Goal: Task Accomplishment & Management: Manage account settings

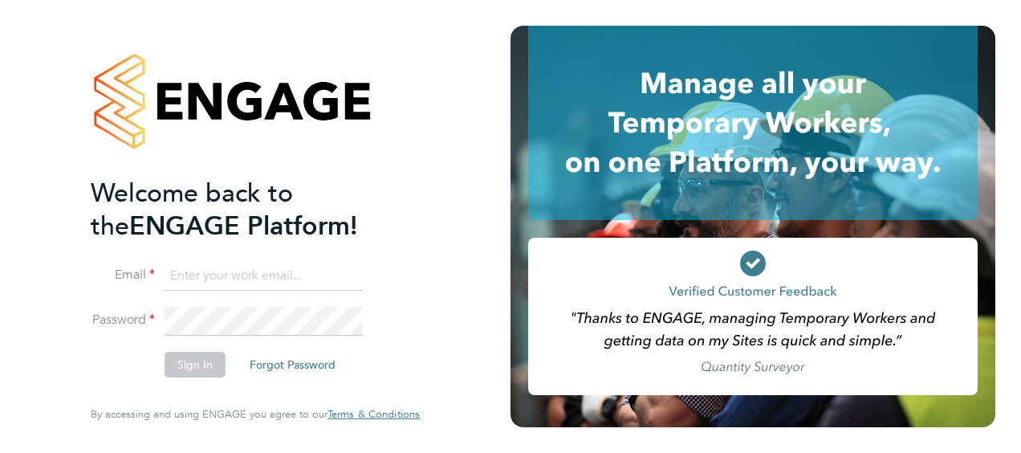
click at [234, 281] on input at bounding box center [264, 276] width 198 height 29
type input "[PERSON_NAME][EMAIL_ADDRESS][PERSON_NAME][PERSON_NAME][DOMAIN_NAME]"
click at [206, 373] on button "Sign In" at bounding box center [195, 365] width 61 height 26
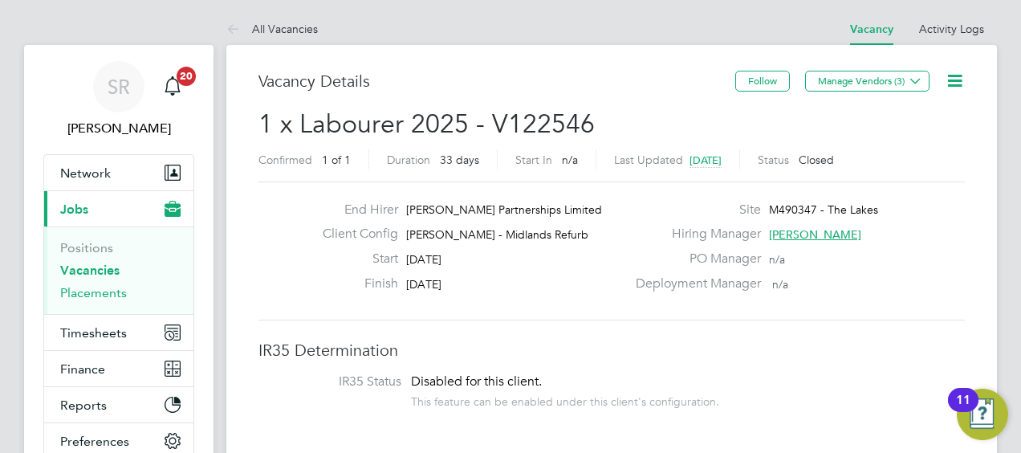
click at [79, 291] on link "Placements" at bounding box center [93, 292] width 67 height 15
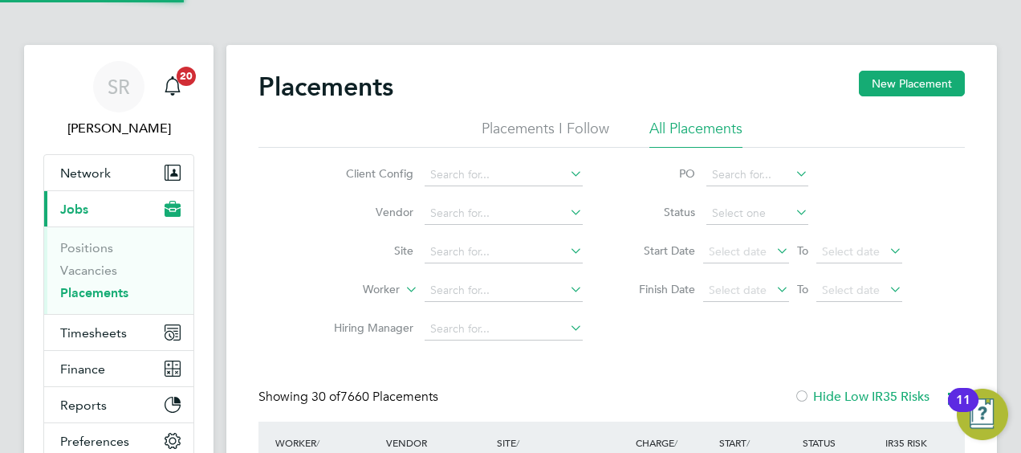
scroll to position [46, 139]
click at [458, 288] on input at bounding box center [504, 290] width 158 height 22
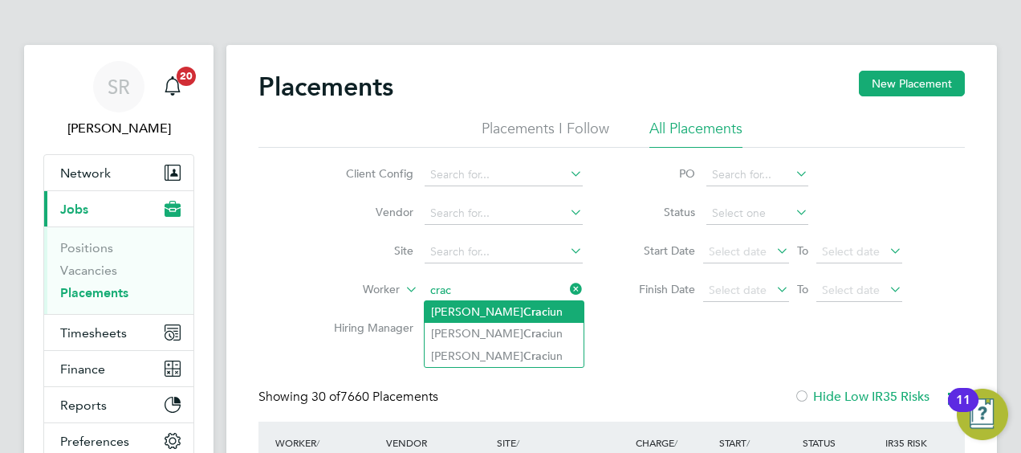
click at [524, 310] on b "Crac" at bounding box center [536, 312] width 24 height 14
type input "Cristian Craciun"
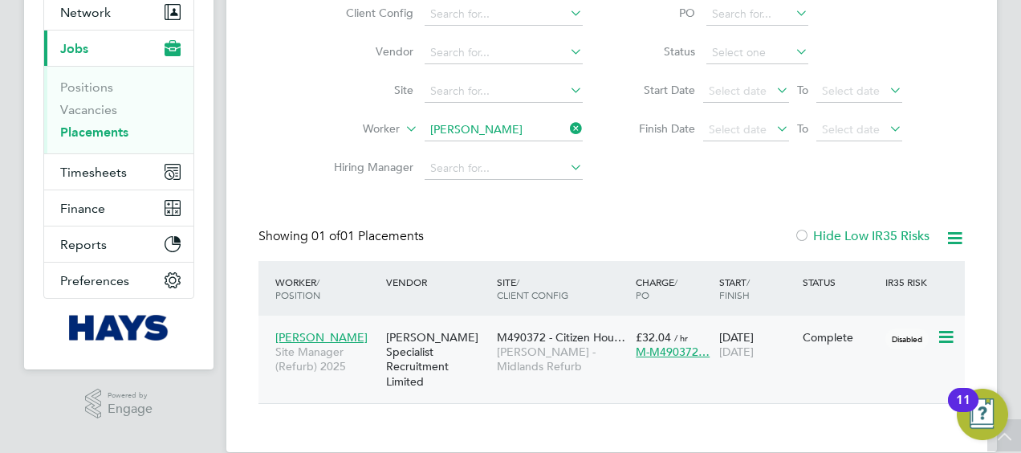
click at [314, 358] on span "Site Manager (Refurb) 2025" at bounding box center [326, 358] width 103 height 29
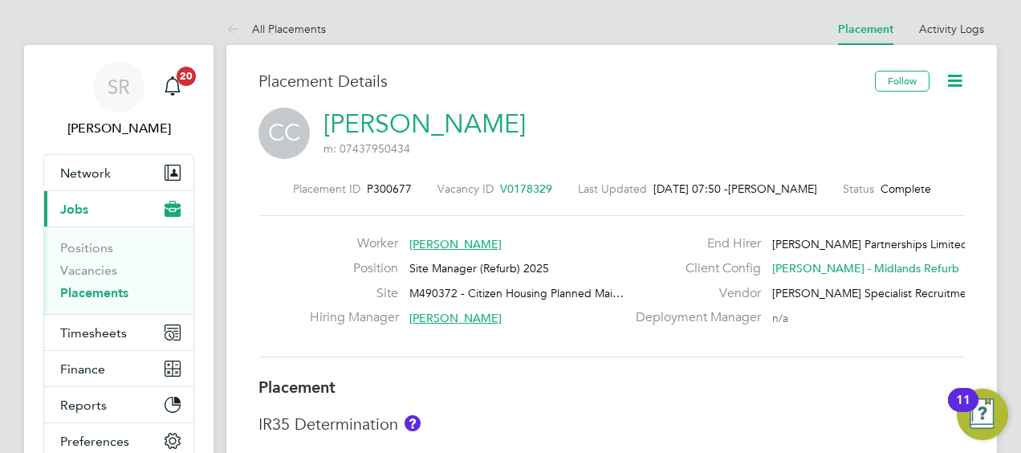
click at [959, 80] on icon at bounding box center [955, 81] width 20 height 20
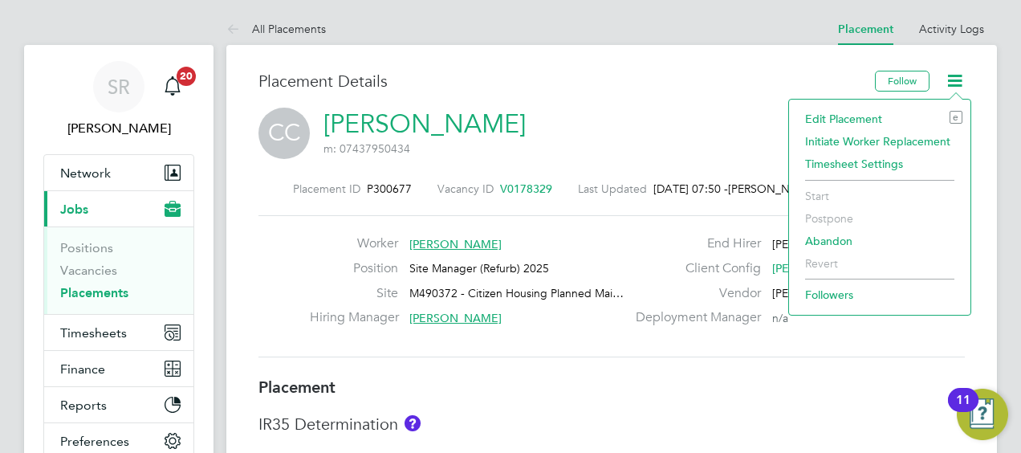
click at [880, 117] on li "Edit Placement e" at bounding box center [879, 119] width 165 height 22
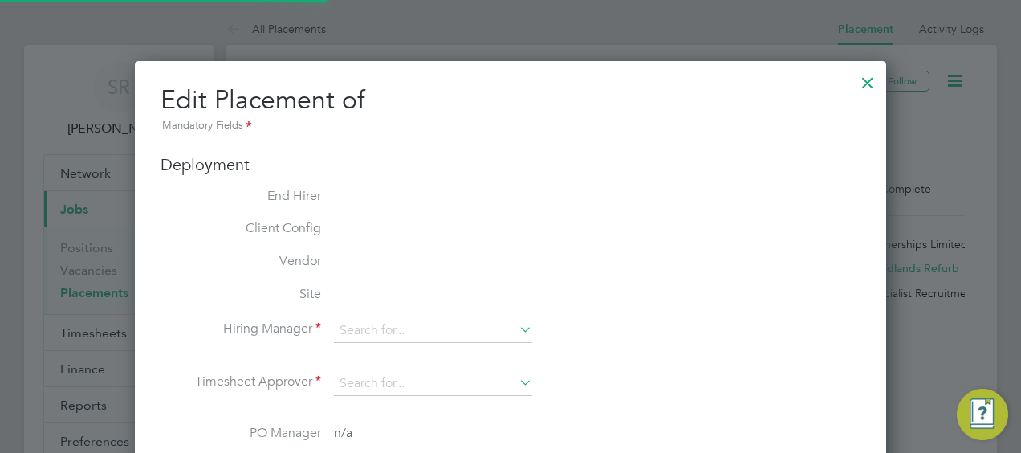
type input "Tony Grennan"
type input "11 Aug 2025"
type input "09 Sep 2025"
type input "07:00"
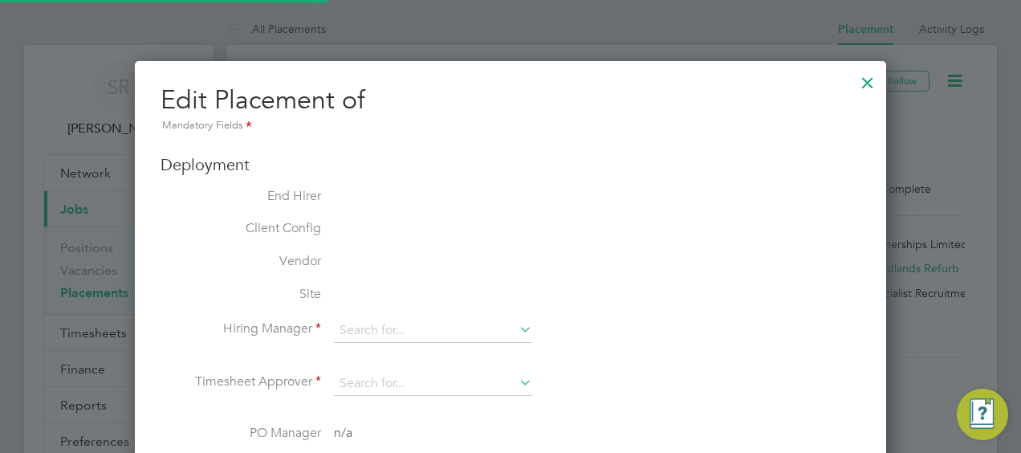
type input "16:00"
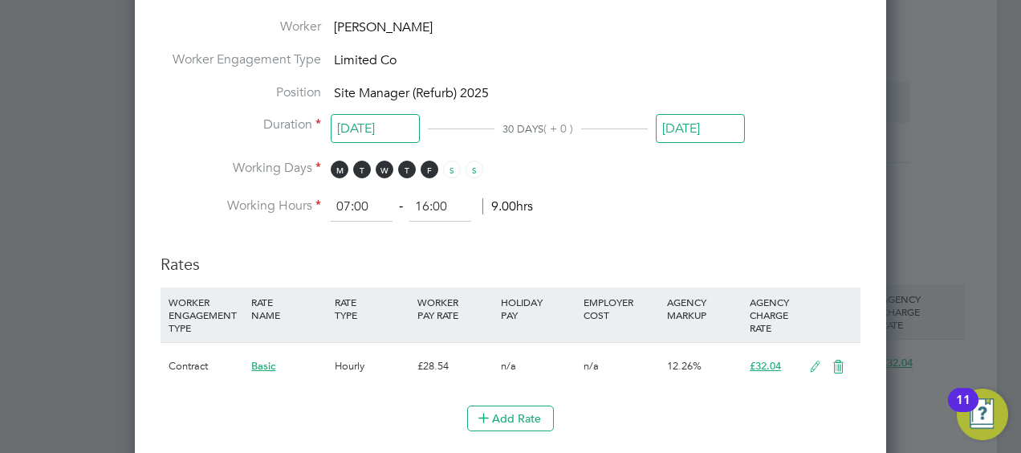
click at [696, 128] on input "09 Sep 2025" at bounding box center [700, 129] width 89 height 30
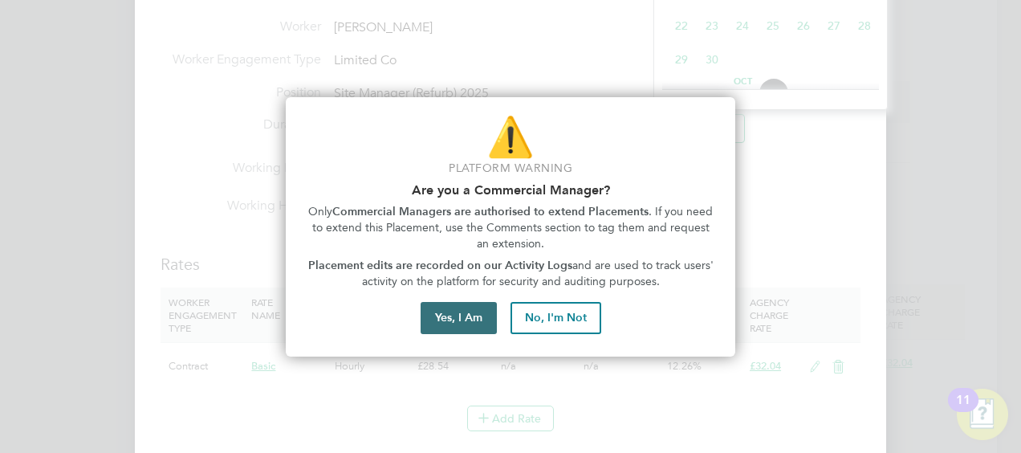
click at [477, 326] on button "Yes, I Am" at bounding box center [459, 318] width 76 height 32
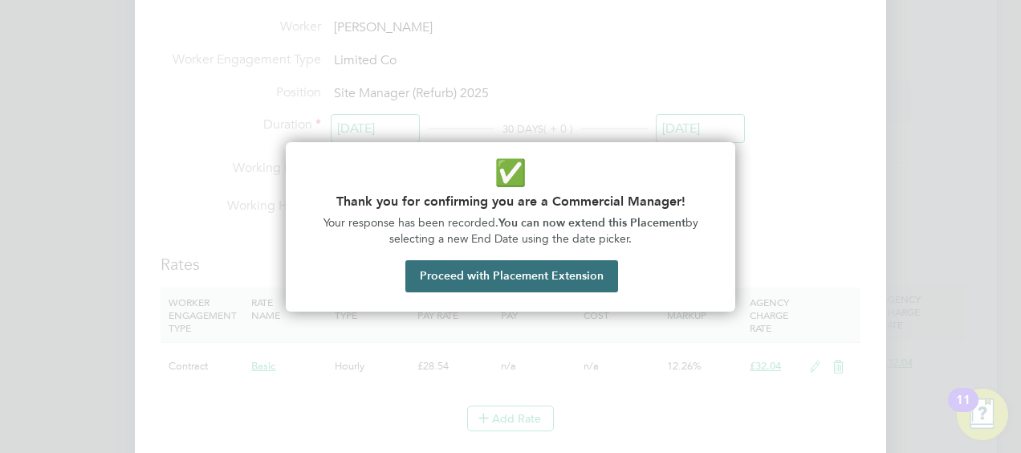
click at [546, 278] on button "Proceed with Placement Extension" at bounding box center [511, 276] width 213 height 32
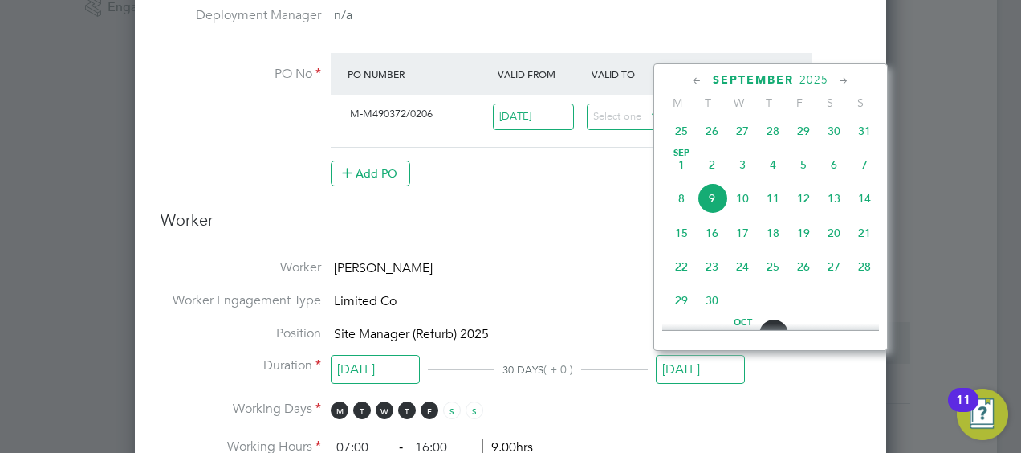
click at [845, 79] on icon at bounding box center [844, 81] width 15 height 18
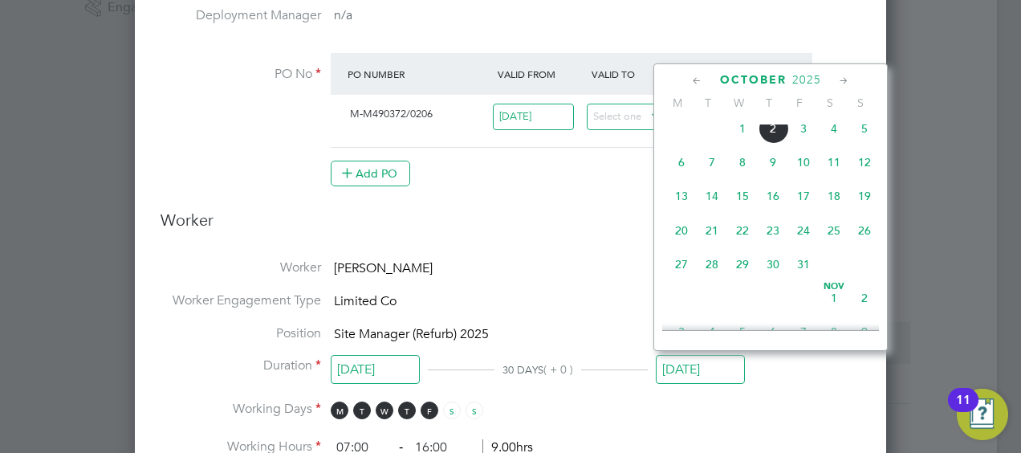
click at [806, 273] on span "31" at bounding box center [803, 264] width 31 height 31
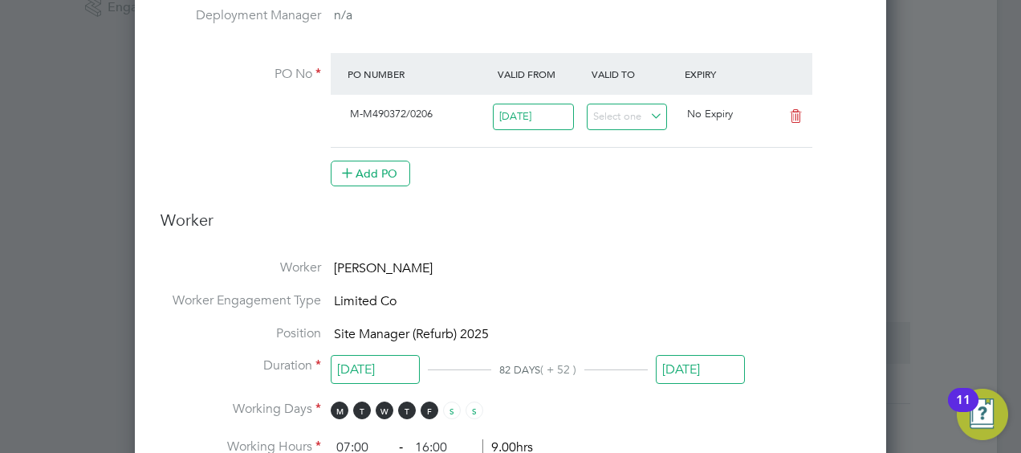
drag, startPoint x: 535, startPoint y: 256, endPoint x: 564, endPoint y: 261, distance: 29.3
click at [550, 259] on li "Worker Cristian Craciun" at bounding box center [511, 275] width 700 height 33
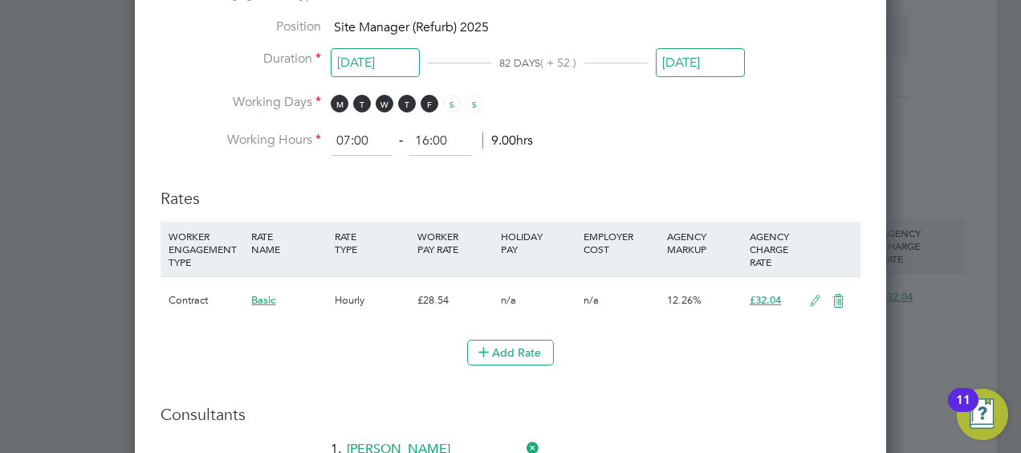
click at [723, 53] on input "31 Oct 2025" at bounding box center [700, 63] width 89 height 30
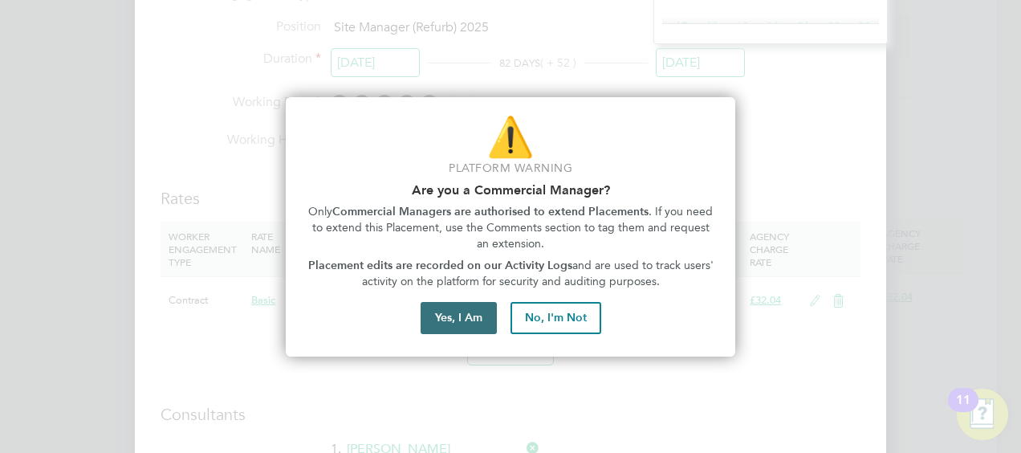
click at [471, 331] on button "Yes, I Am" at bounding box center [459, 318] width 76 height 32
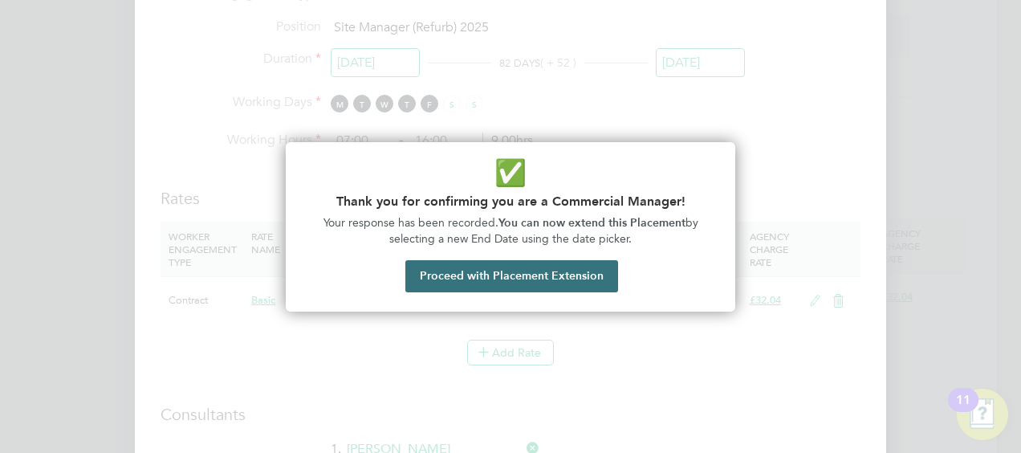
click at [525, 274] on button "Proceed with Placement Extension" at bounding box center [511, 276] width 213 height 32
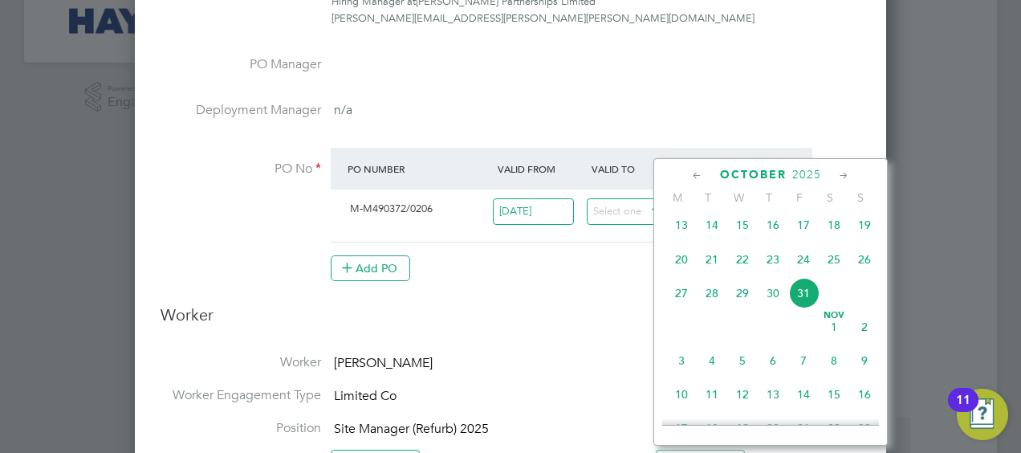
click at [843, 171] on icon at bounding box center [844, 176] width 15 height 18
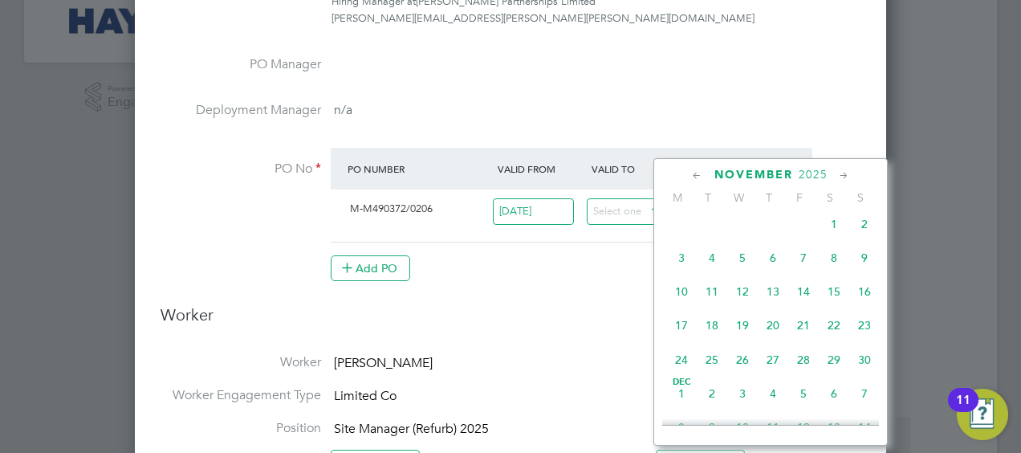
click at [798, 371] on span "28" at bounding box center [803, 359] width 31 height 31
type input "28 Nov 2025"
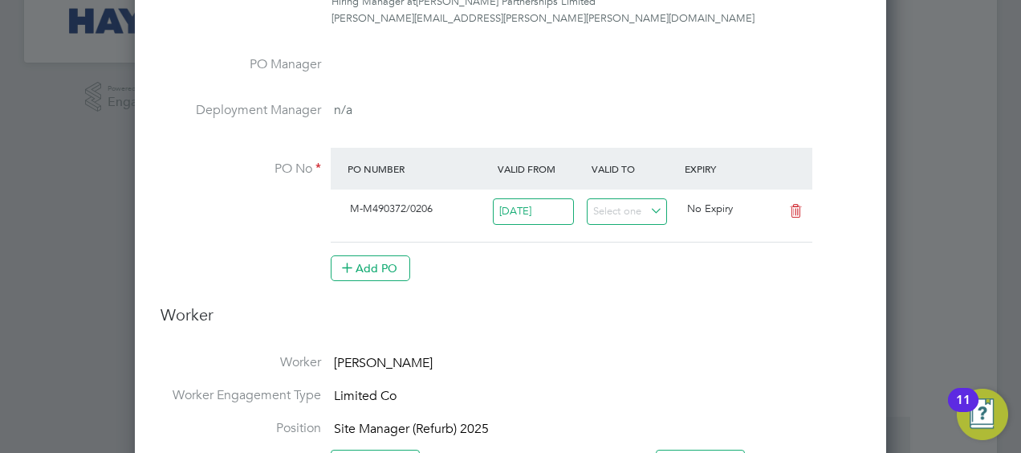
drag, startPoint x: 589, startPoint y: 337, endPoint x: 598, endPoint y: 340, distance: 9.4
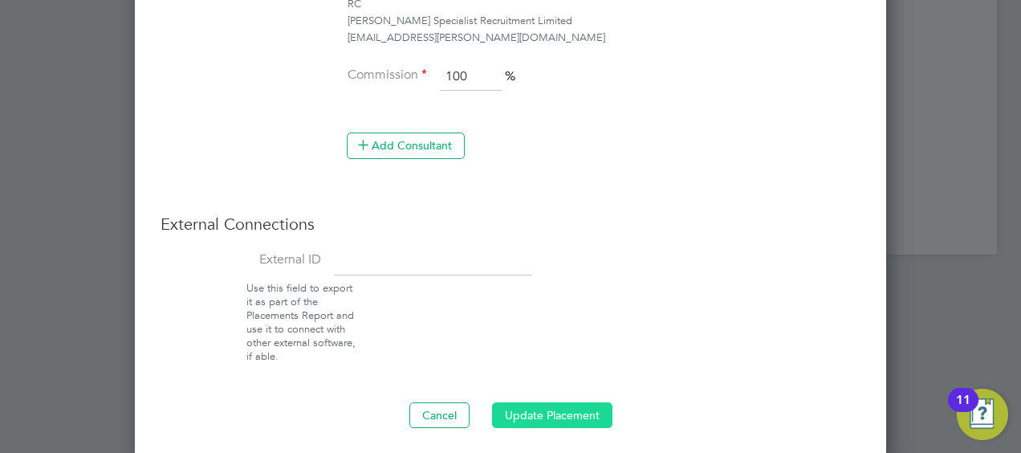
drag, startPoint x: 528, startPoint y: 410, endPoint x: 537, endPoint y: 408, distance: 9.0
click at [530, 410] on button "Update Placement" at bounding box center [552, 415] width 120 height 26
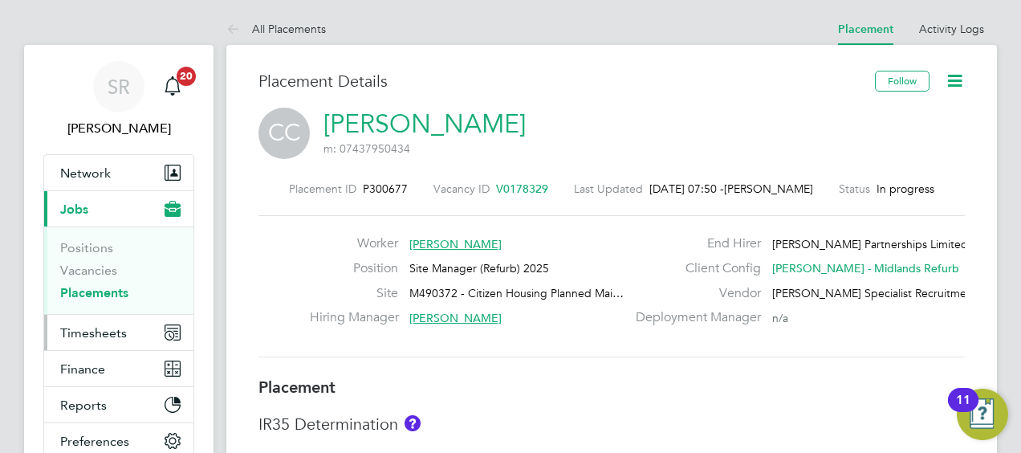
click at [117, 332] on span "Timesheets" at bounding box center [93, 332] width 67 height 15
click at [98, 332] on span "Timesheets" at bounding box center [93, 332] width 67 height 15
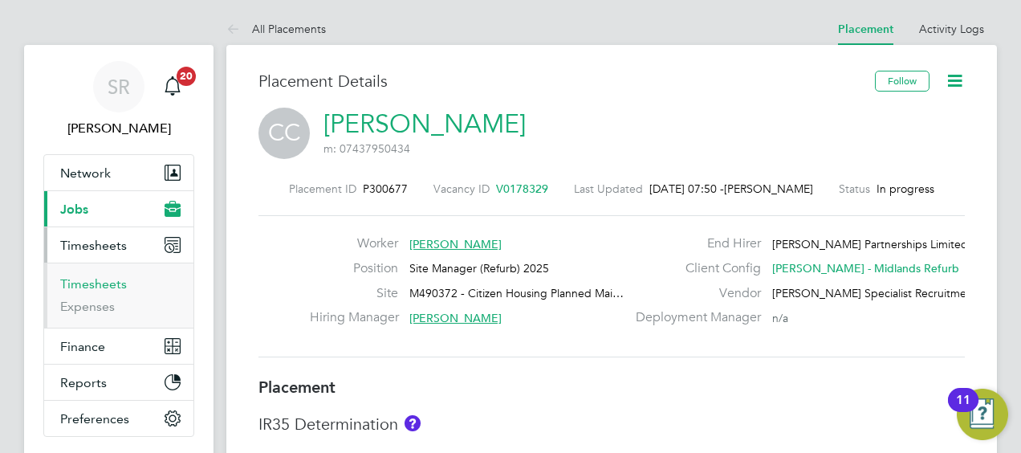
click at [94, 285] on link "Timesheets" at bounding box center [93, 283] width 67 height 15
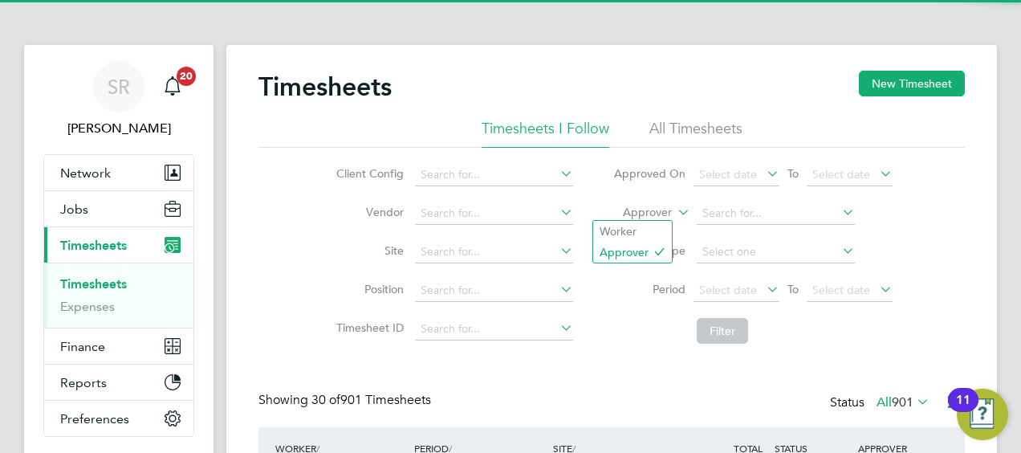
click at [644, 214] on label "Approver" at bounding box center [636, 213] width 72 height 16
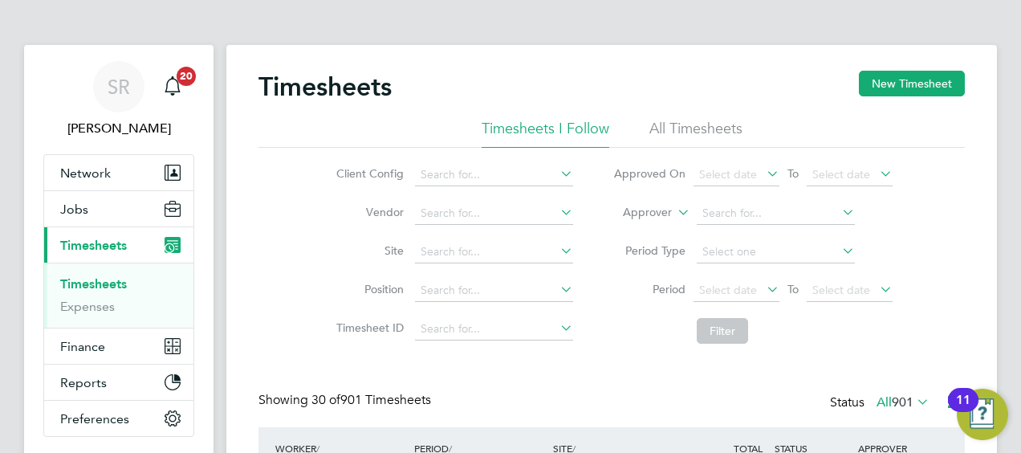
click at [643, 228] on li "Worker" at bounding box center [632, 231] width 79 height 21
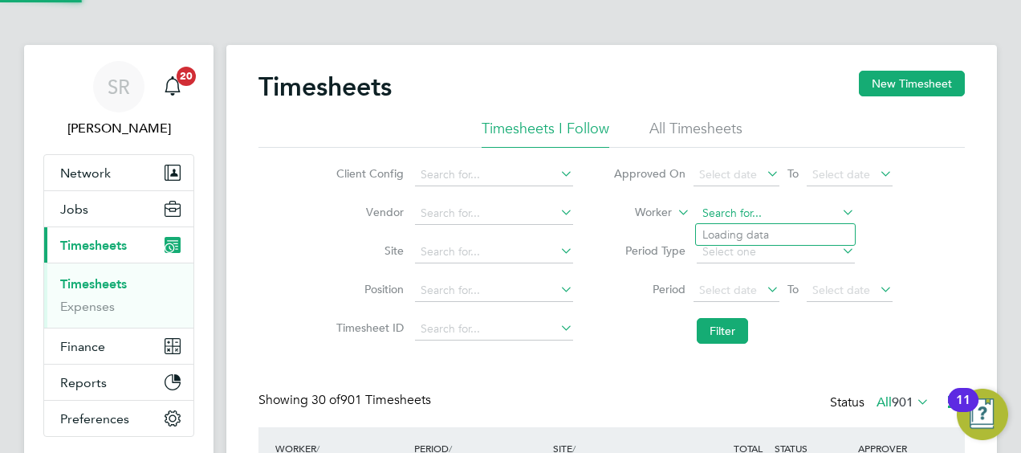
click at [731, 207] on input at bounding box center [776, 213] width 158 height 22
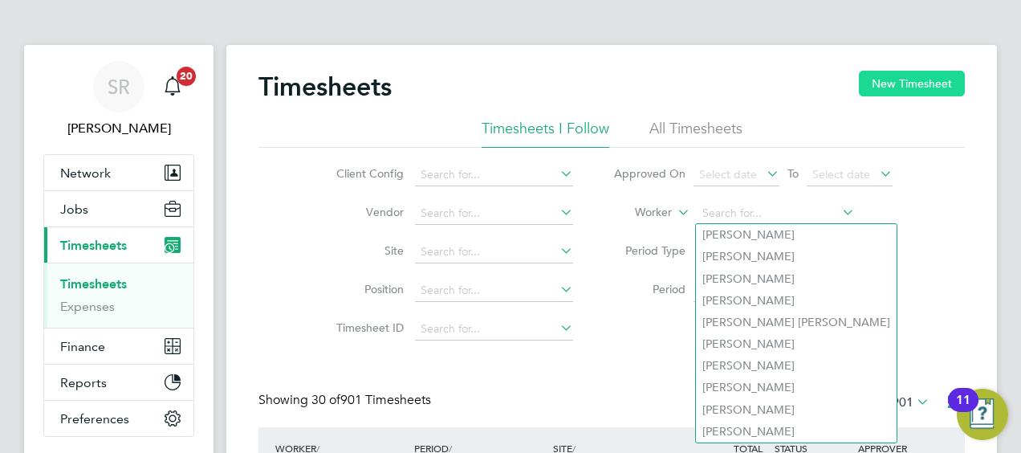
click at [903, 79] on button "New Timesheet" at bounding box center [912, 84] width 106 height 26
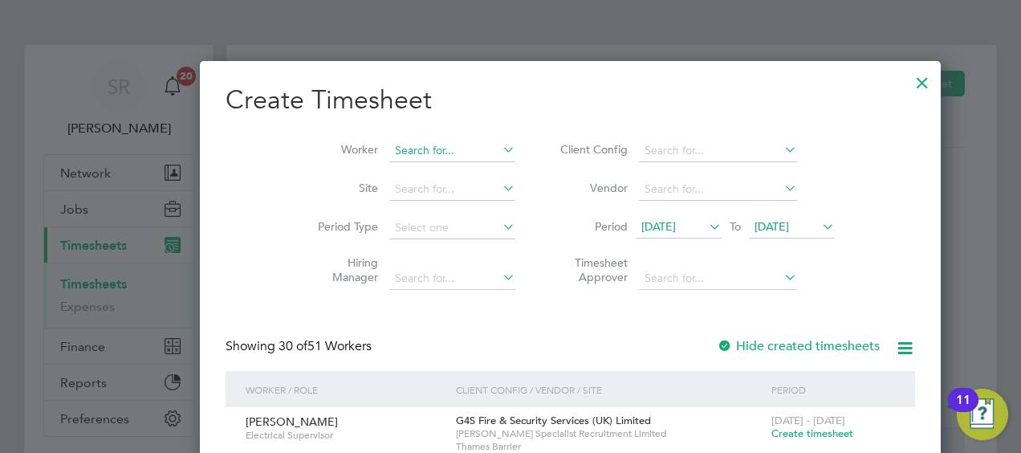
click at [389, 149] on input at bounding box center [452, 151] width 126 height 22
click at [408, 198] on li "Cristian Crac iun" at bounding box center [401, 194] width 145 height 22
type input "Cristian Craciun"
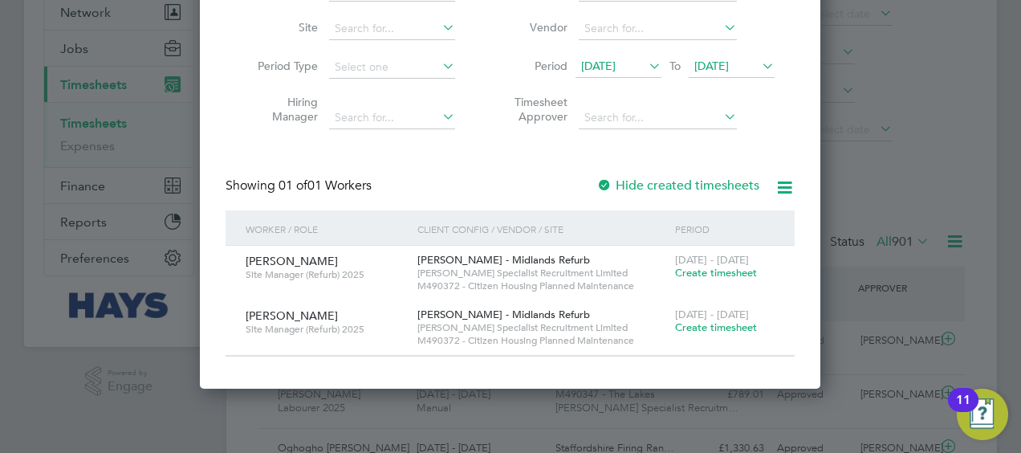
click at [727, 270] on span "Create timesheet" at bounding box center [716, 273] width 82 height 14
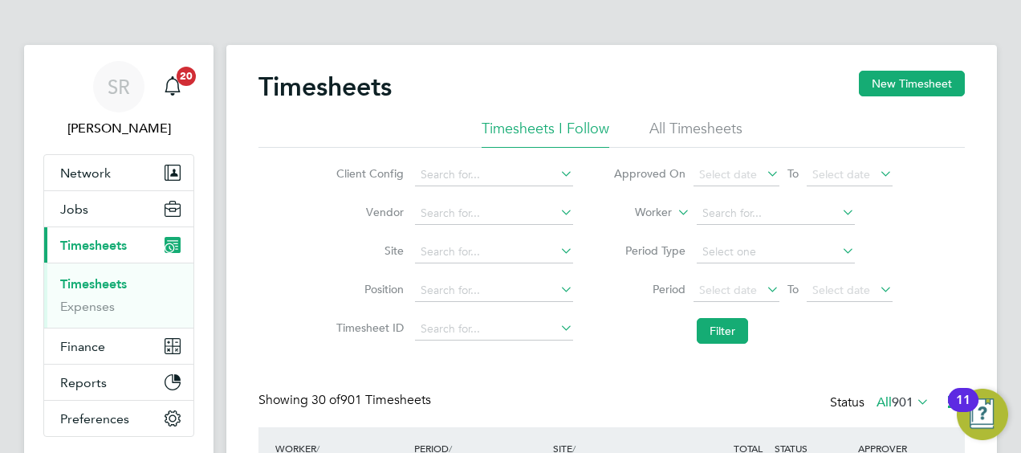
scroll to position [8, 8]
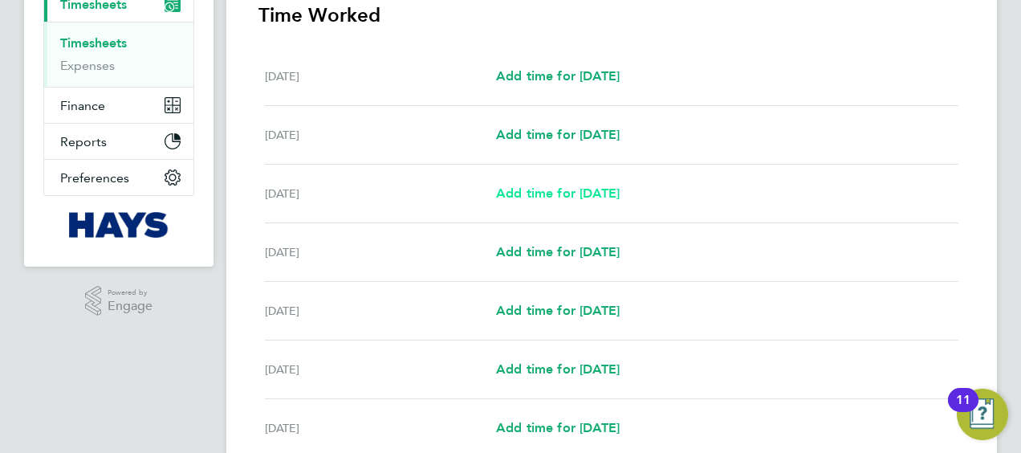
click at [607, 195] on span "Add time for Mon 15 Sep" at bounding box center [558, 192] width 124 height 15
select select "30"
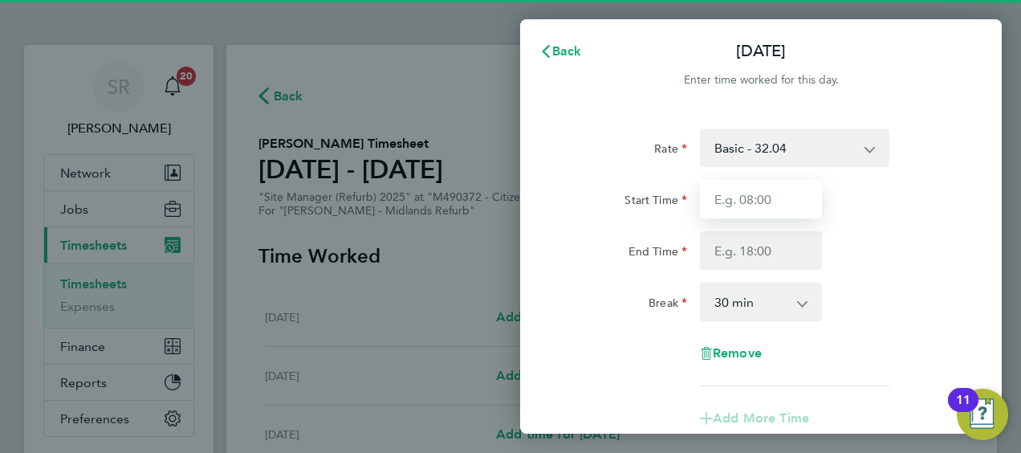
click at [758, 202] on input "Start Time" at bounding box center [761, 199] width 122 height 39
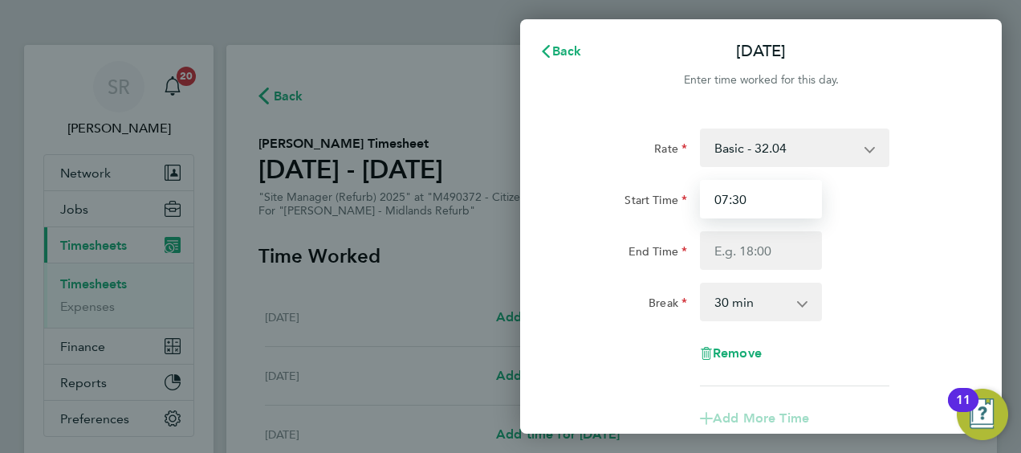
type input "07:30"
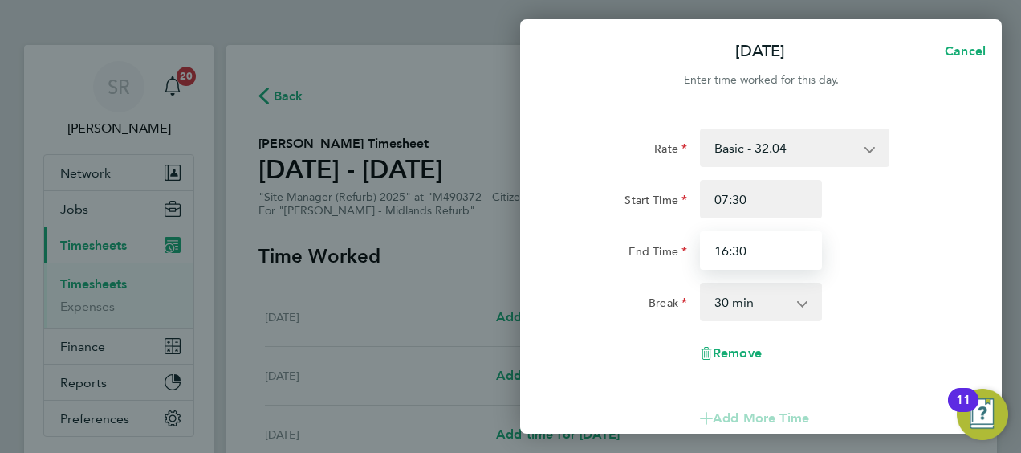
type input "16:30"
click at [876, 182] on div "Start Time 07:30" at bounding box center [761, 199] width 405 height 39
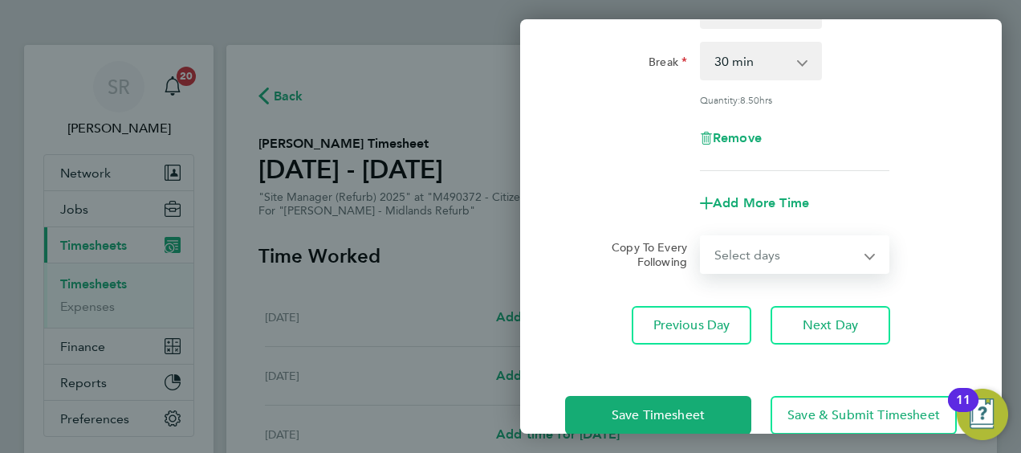
click at [756, 241] on select "Select days Day Tuesday Wednesday Thursday Friday" at bounding box center [786, 254] width 169 height 35
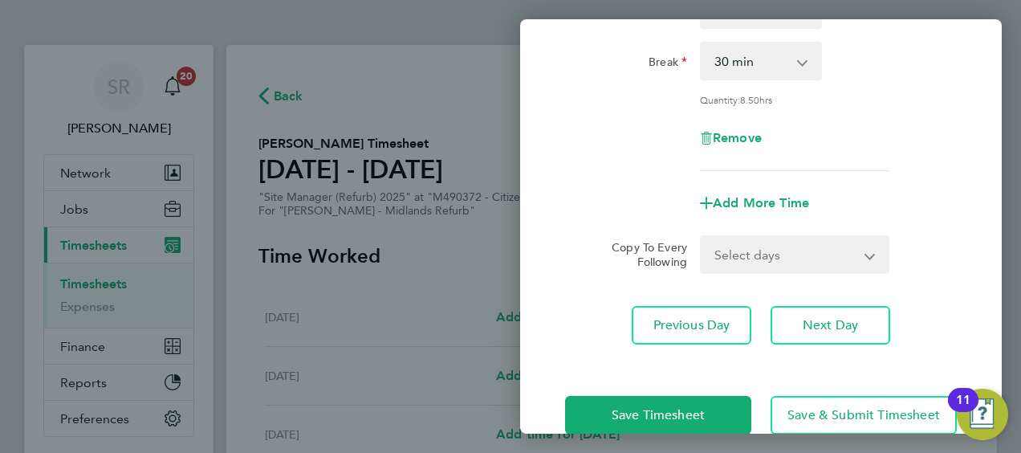
click at [870, 164] on div "Rate Basic - 32.04 Start Time 07:30 End Time 16:30 Break 0 min 15 min 30 min 45…" at bounding box center [761, 29] width 392 height 283
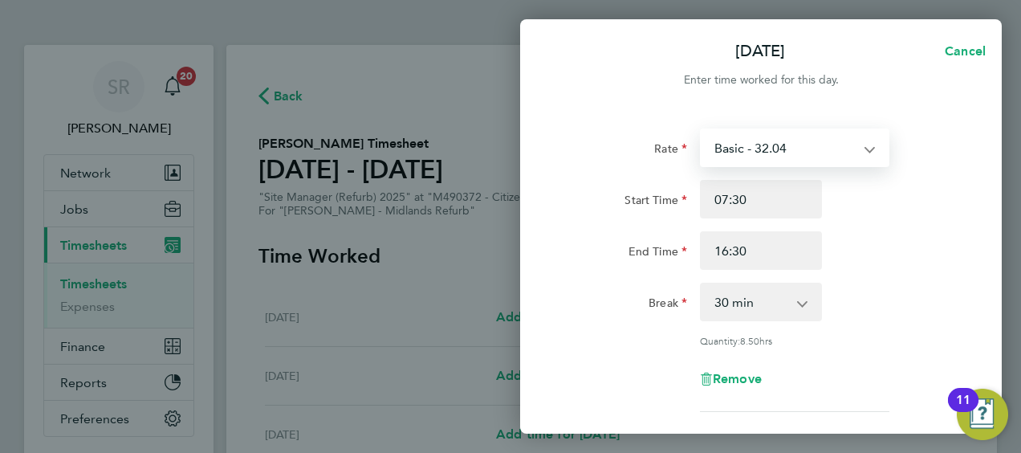
click at [810, 150] on select "Basic - 32.04" at bounding box center [785, 147] width 167 height 35
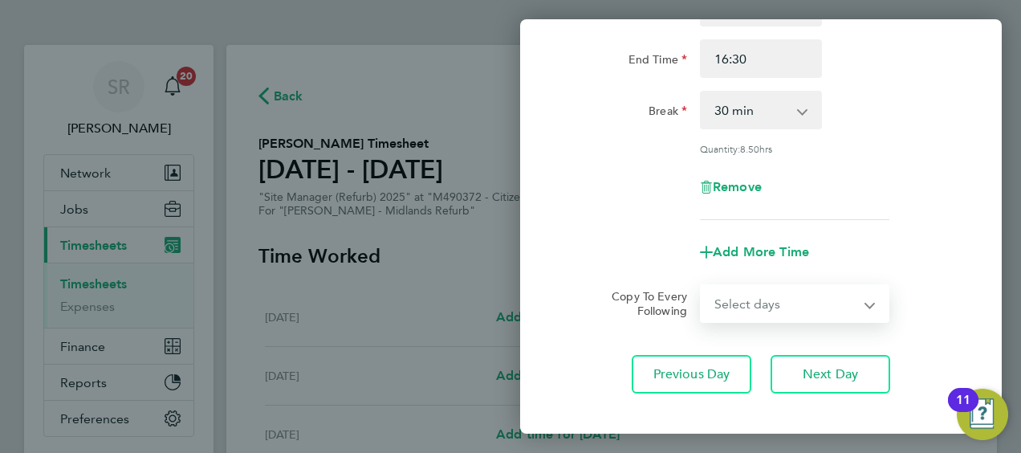
click at [768, 305] on select "Select days Day Tuesday Wednesday Thursday Friday" at bounding box center [786, 303] width 169 height 35
select select "DAY"
click at [702, 286] on select "Select days Day Tuesday Wednesday Thursday Friday" at bounding box center [786, 303] width 169 height 35
select select "2025-09-19"
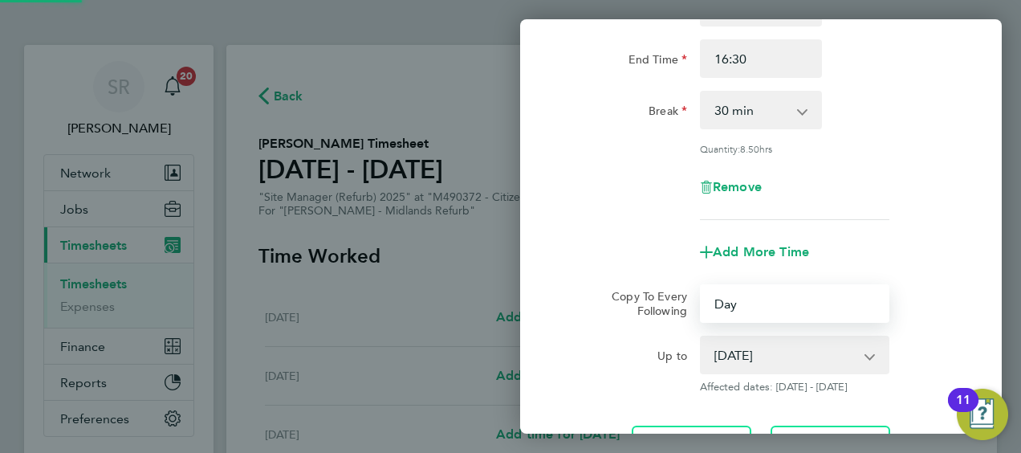
click at [614, 193] on div "Remove" at bounding box center [761, 187] width 405 height 39
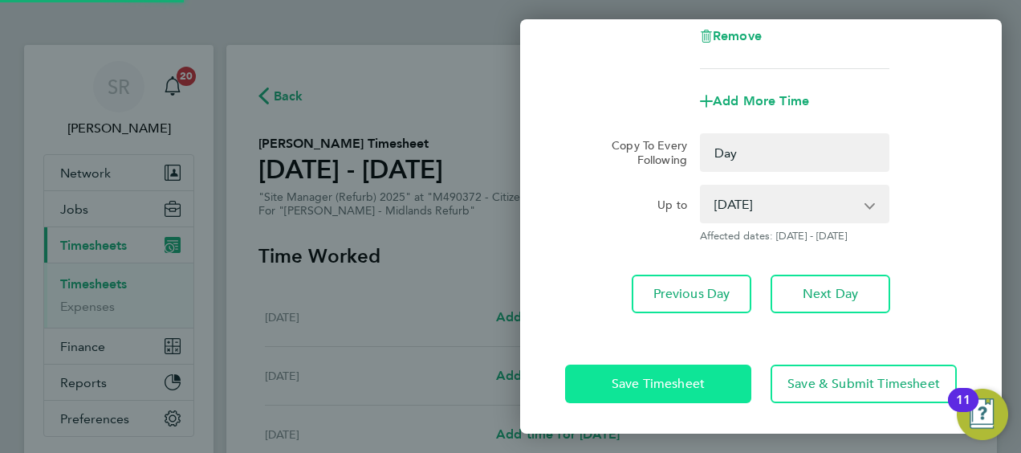
click at [664, 377] on span "Save Timesheet" at bounding box center [658, 384] width 93 height 16
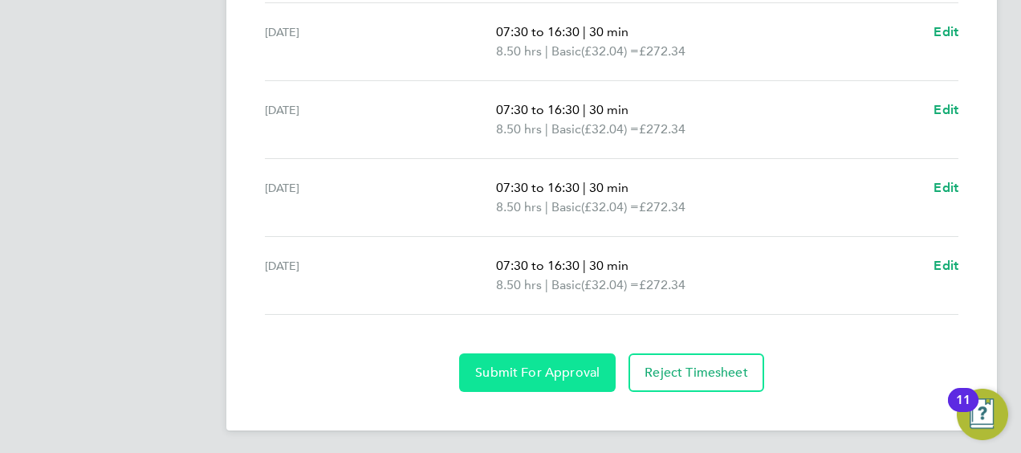
click at [520, 381] on button "Submit For Approval" at bounding box center [537, 372] width 157 height 39
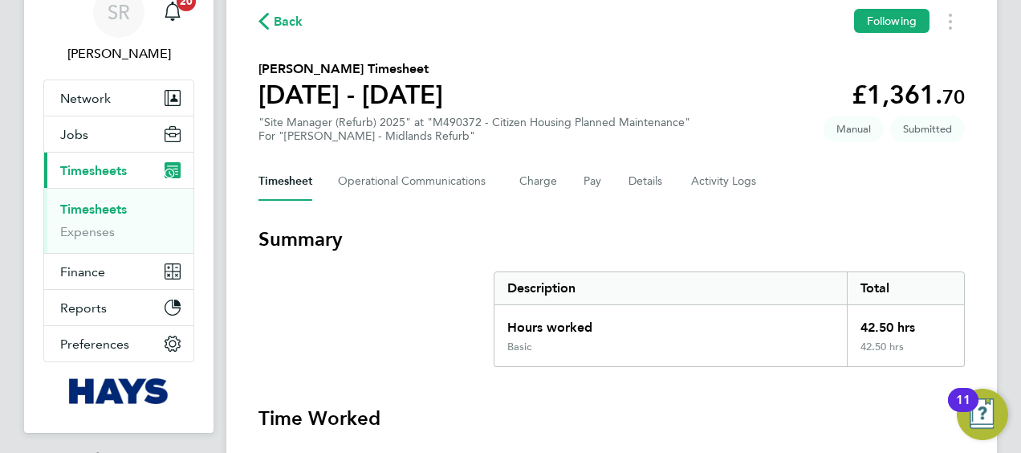
click at [89, 206] on link "Timesheets" at bounding box center [93, 209] width 67 height 15
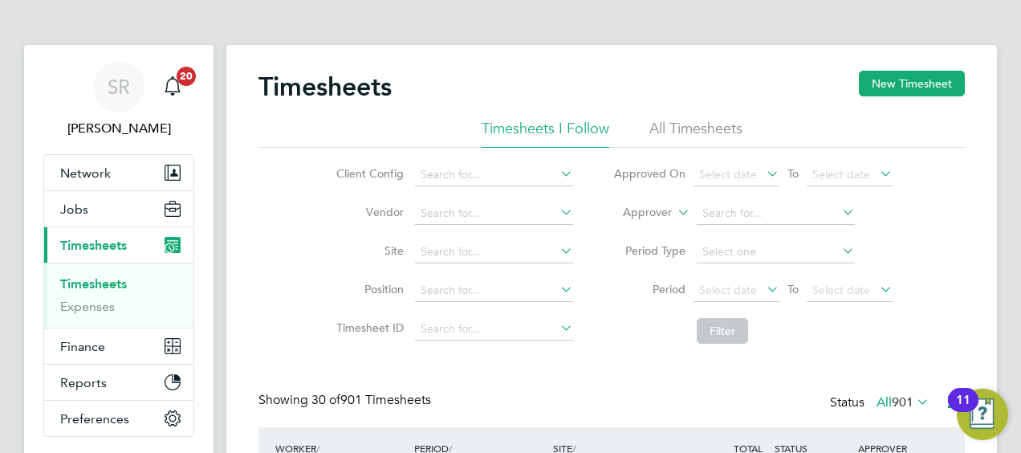
click at [102, 280] on link "Timesheets" at bounding box center [93, 283] width 67 height 15
click at [666, 208] on label "Approver" at bounding box center [636, 213] width 72 height 16
click at [657, 232] on li "Worker" at bounding box center [632, 231] width 79 height 21
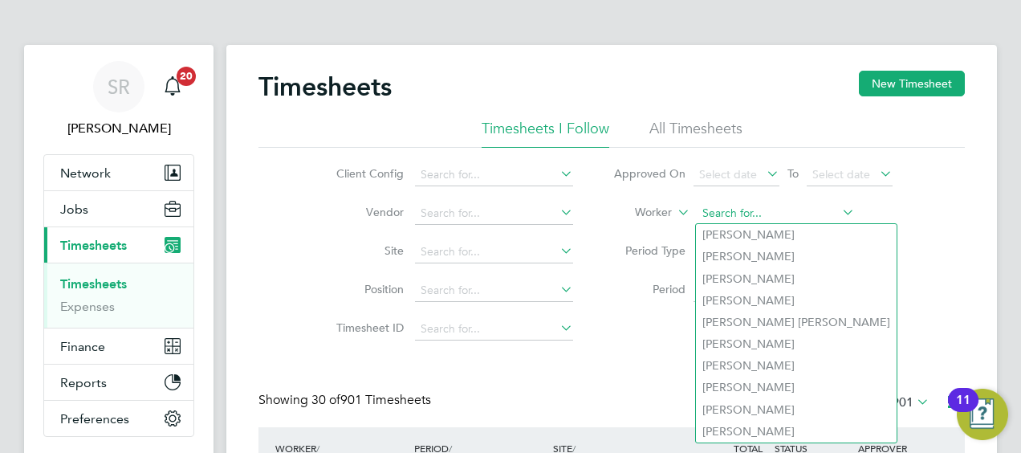
click at [730, 212] on input at bounding box center [776, 213] width 158 height 22
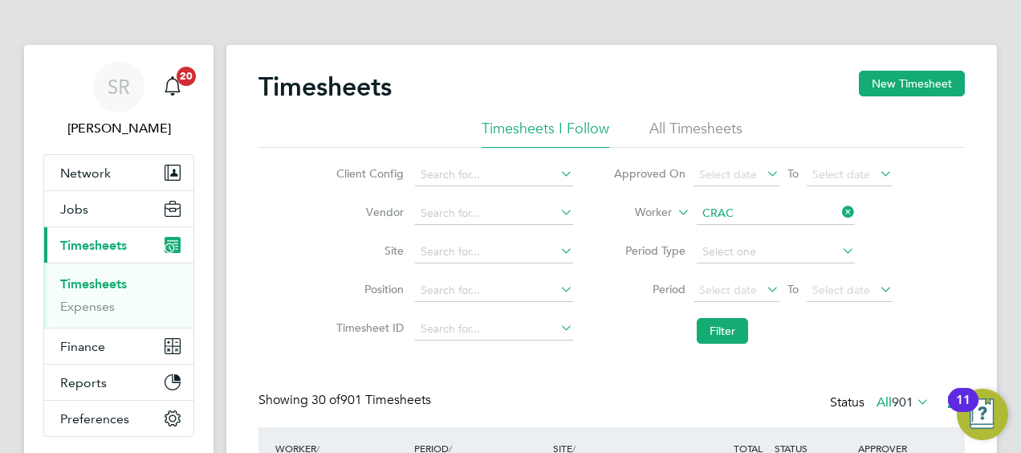
click at [795, 250] on b "Crac" at bounding box center [807, 257] width 24 height 14
type input "Cristian Craciun"
click at [722, 336] on button "Filter" at bounding box center [722, 331] width 51 height 26
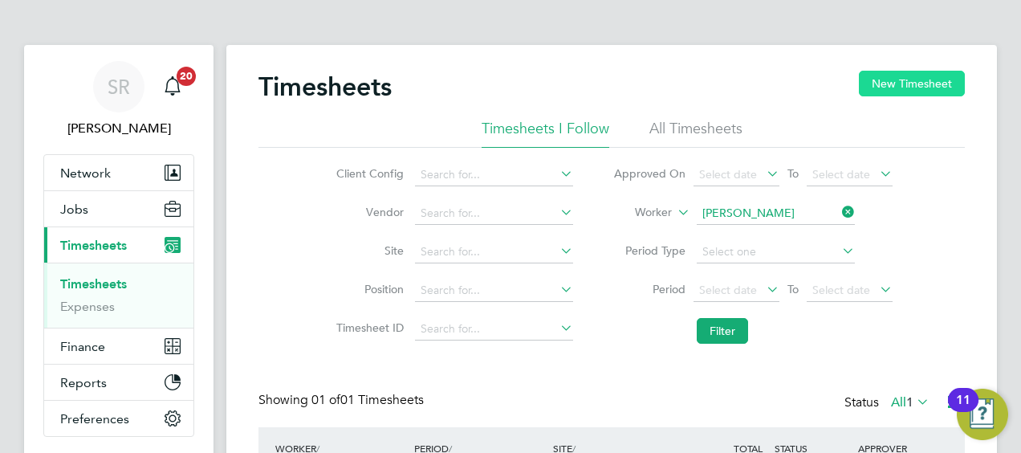
click at [918, 75] on button "New Timesheet" at bounding box center [912, 84] width 106 height 26
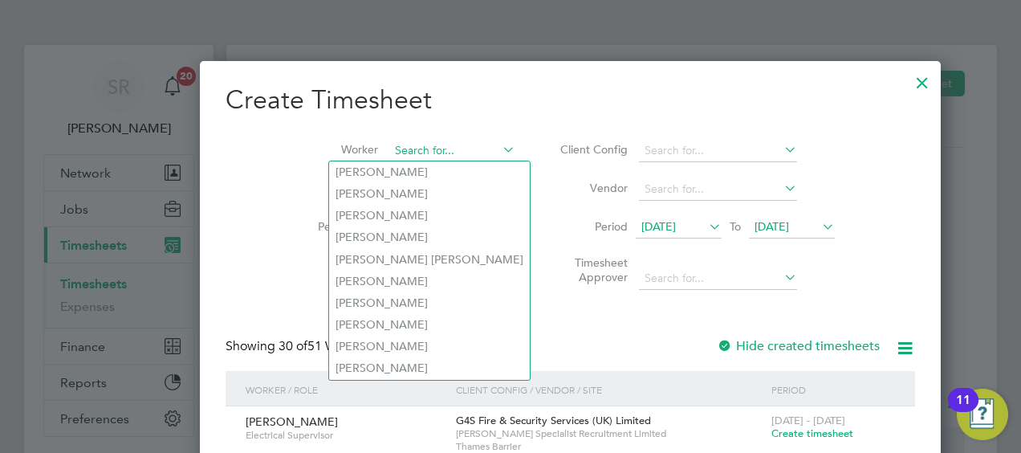
click at [389, 145] on input at bounding box center [452, 151] width 126 height 22
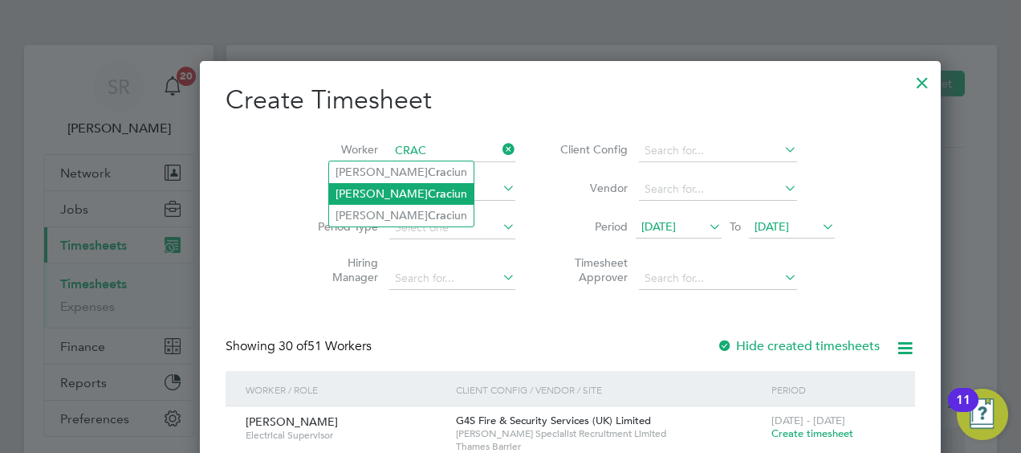
click at [374, 192] on li "Cristian Crac iun" at bounding box center [401, 194] width 145 height 22
type input "Cristian Craciun"
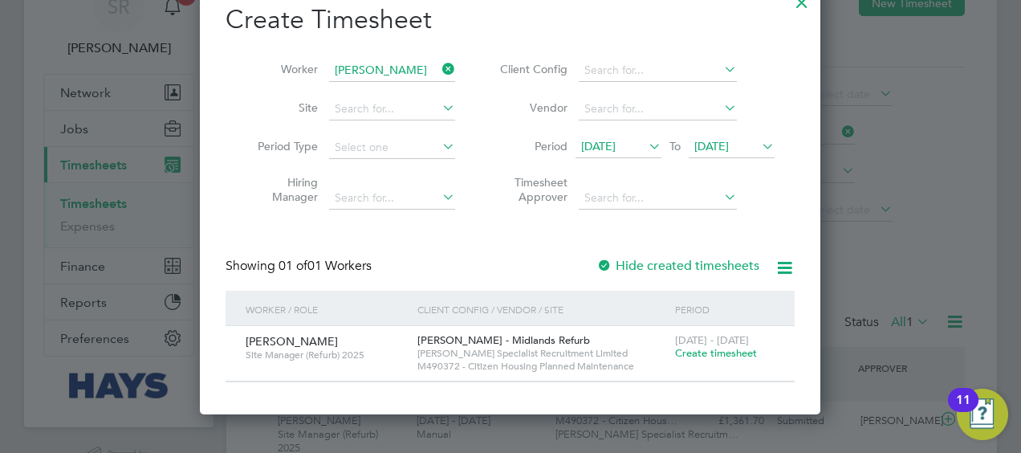
click at [725, 352] on span "Create timesheet" at bounding box center [716, 353] width 82 height 14
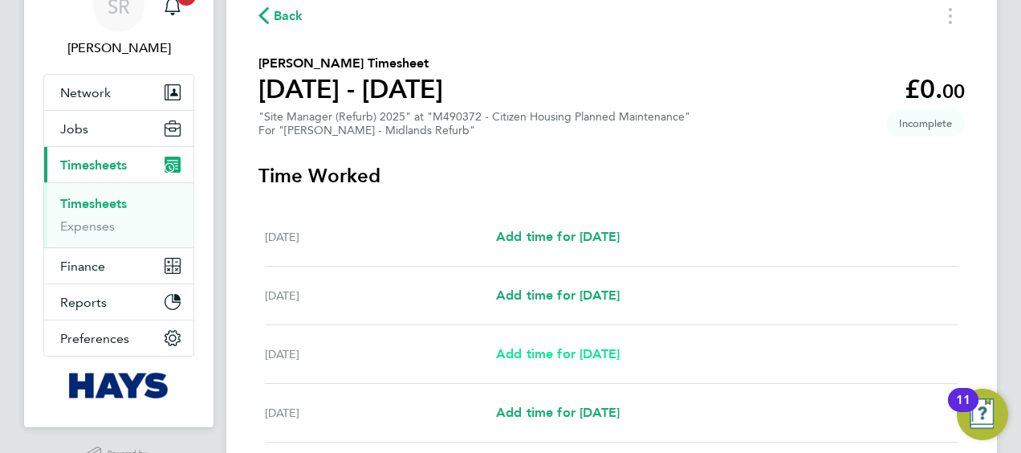
click at [558, 352] on span "Add time for Mon 22 Sep" at bounding box center [558, 353] width 124 height 15
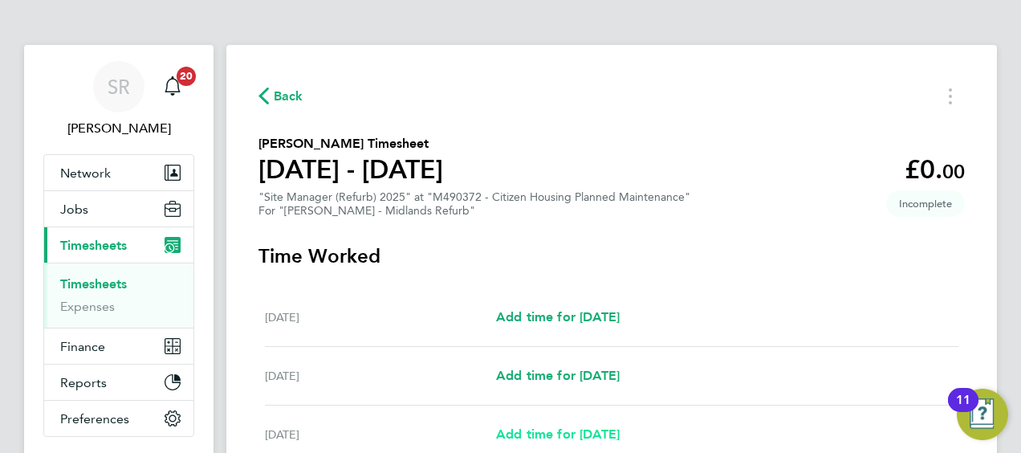
select select "30"
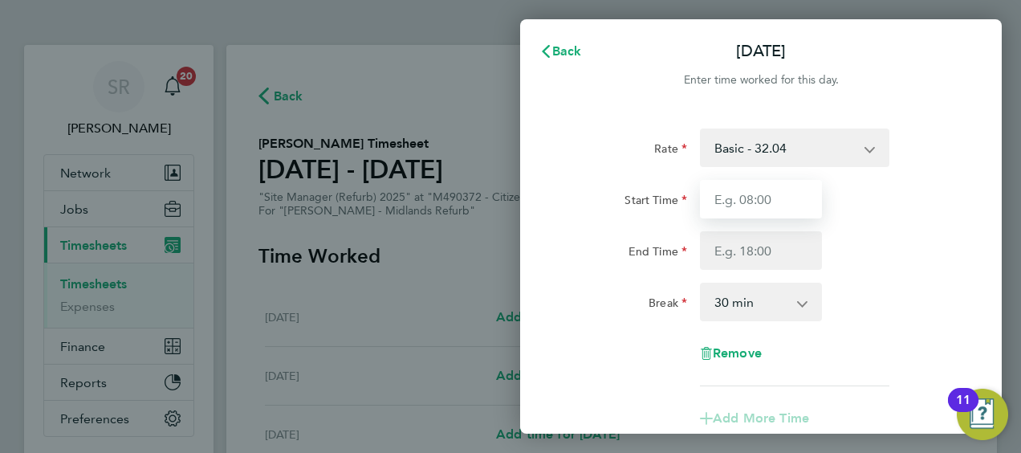
click at [722, 206] on input "Start Time" at bounding box center [761, 199] width 122 height 39
type input "07:30"
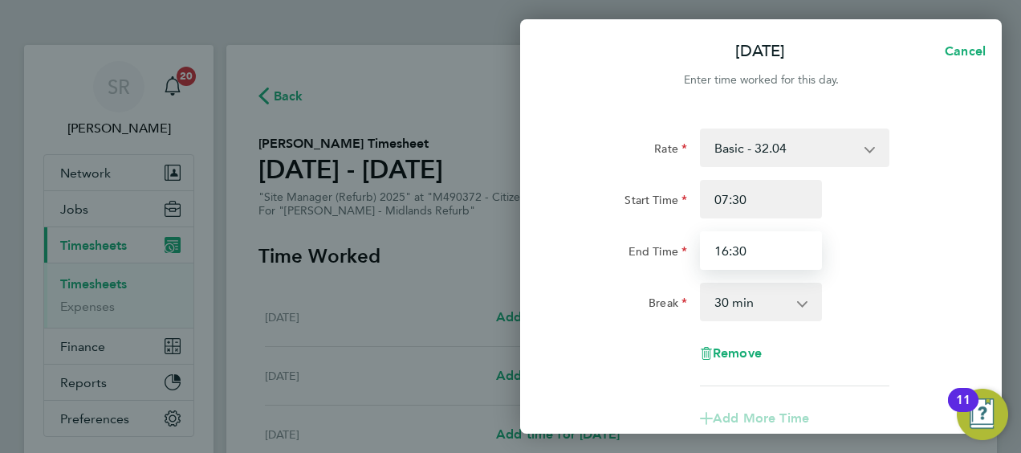
type input "16:30"
click at [911, 247] on div "End Time 16:30" at bounding box center [761, 250] width 405 height 39
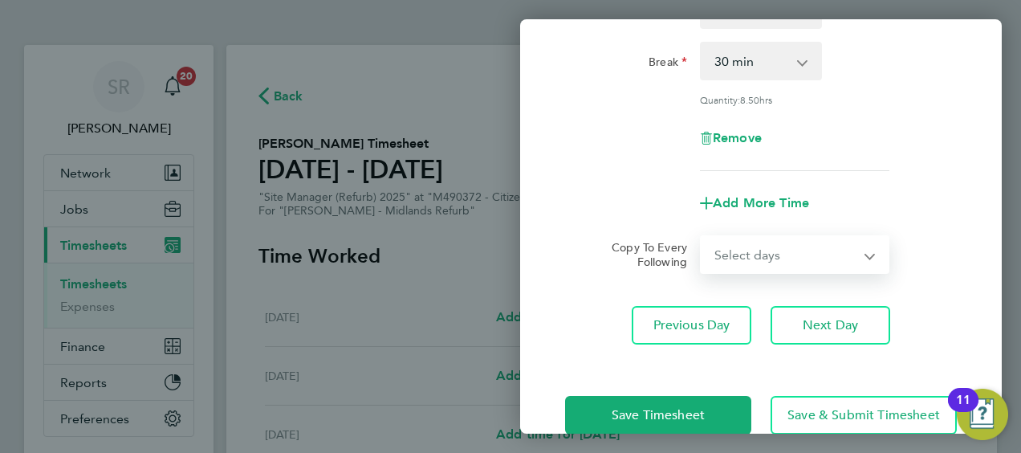
click at [774, 237] on select "Select days Day Tuesday Wednesday Thursday Friday" at bounding box center [786, 254] width 169 height 35
select select "DAY"
click at [702, 237] on select "Select days Day Tuesday Wednesday Thursday Friday" at bounding box center [786, 254] width 169 height 35
select select "2025-09-26"
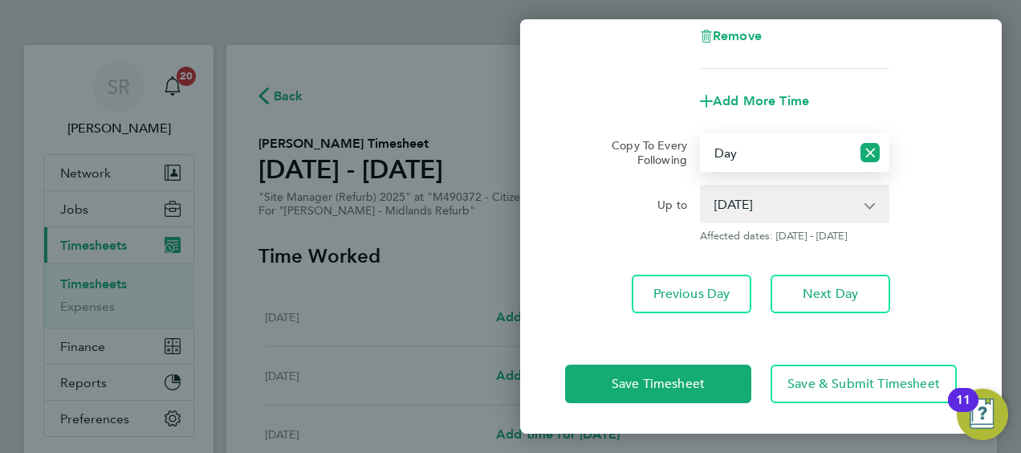
click at [812, 195] on select "23 Sep 2025 24 Sep 2025 25 Sep 2025 26 Sep 2025" at bounding box center [785, 203] width 167 height 35
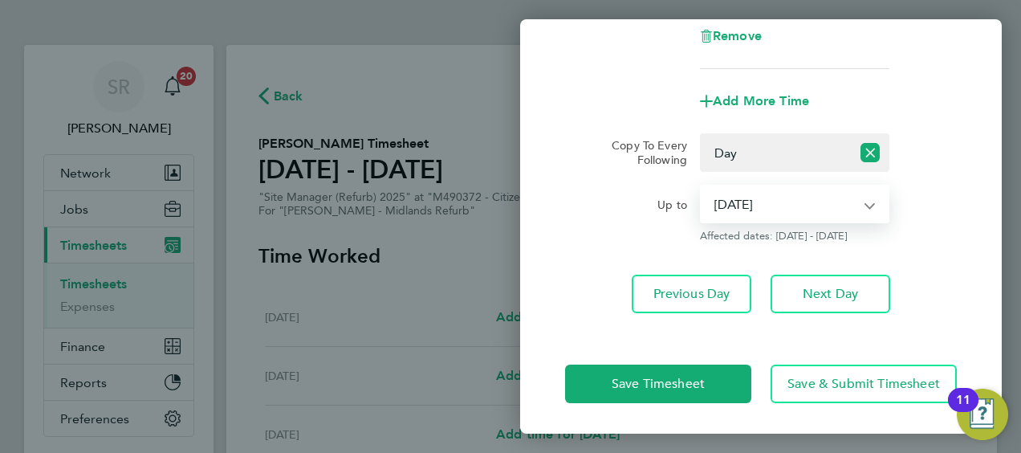
click at [702, 186] on select "23 Sep 2025 24 Sep 2025 25 Sep 2025 26 Sep 2025" at bounding box center [785, 203] width 167 height 35
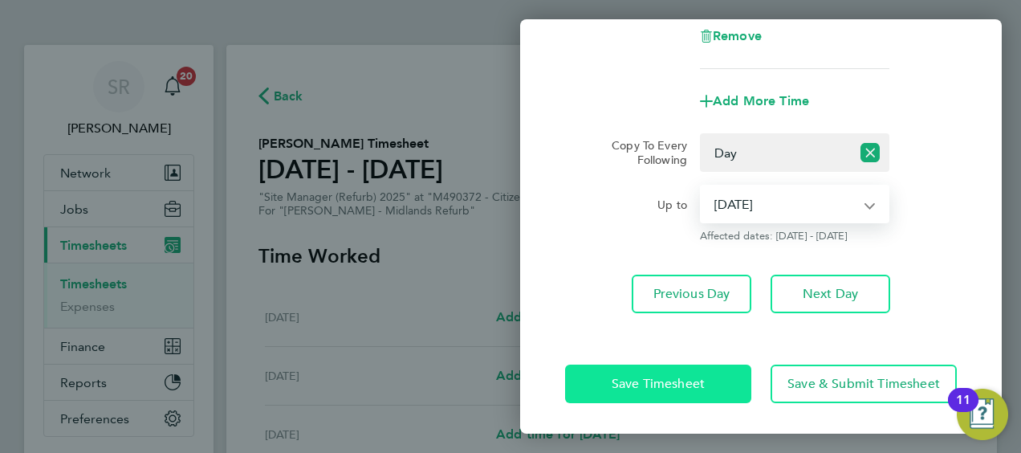
click at [686, 392] on button "Save Timesheet" at bounding box center [658, 384] width 186 height 39
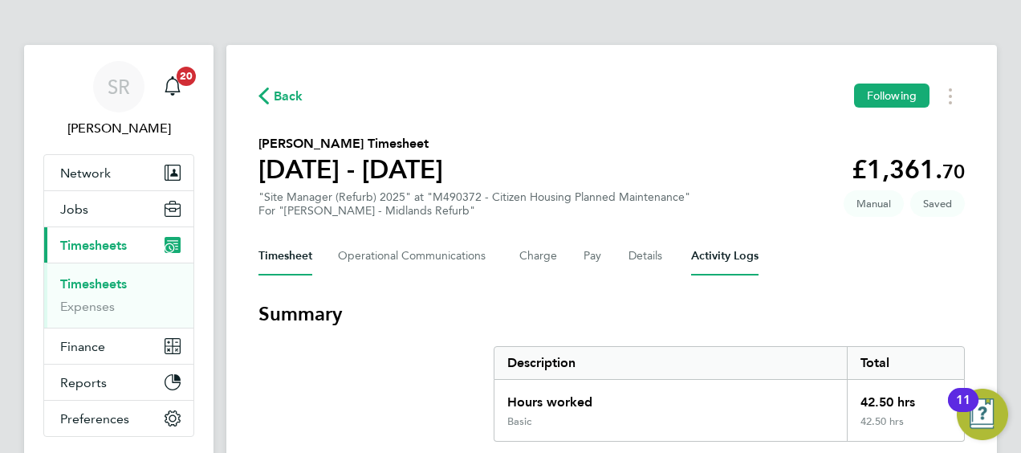
click at [713, 255] on Logs-tab "Activity Logs" at bounding box center [724, 256] width 67 height 39
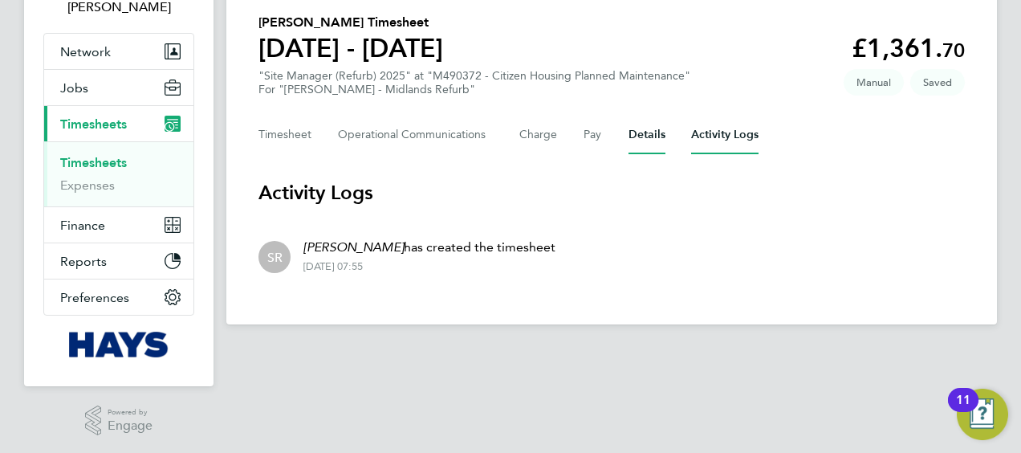
click at [642, 130] on button "Details" at bounding box center [647, 135] width 37 height 39
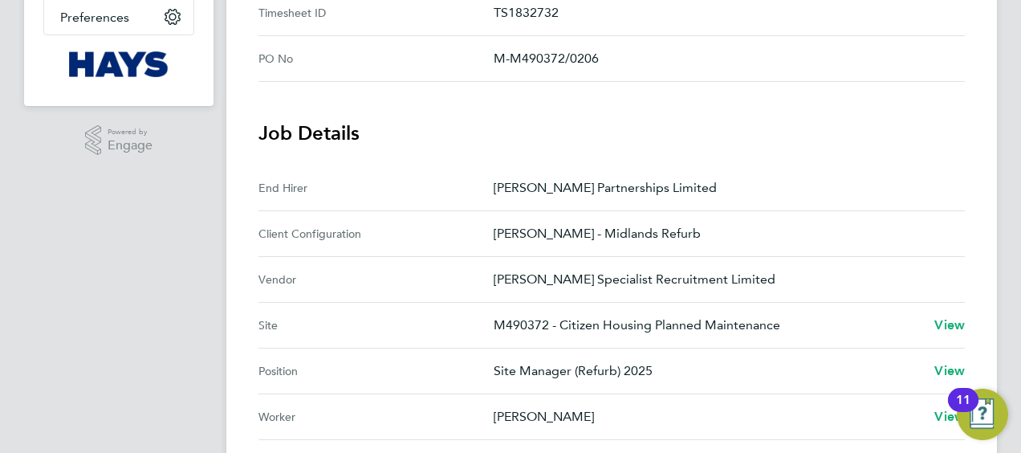
click at [784, 117] on app-timesheet-details "IDs Placement ID P300677 View Timesheet ID TS1832732 PO No M-M490372/0206 Job D…" at bounding box center [612, 364] width 707 height 928
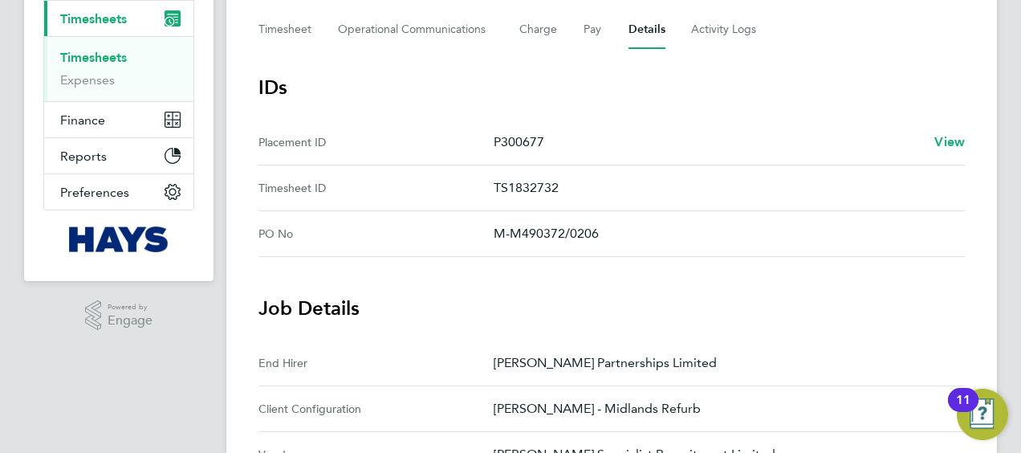
scroll to position [80, 0]
